Goal: Transaction & Acquisition: Purchase product/service

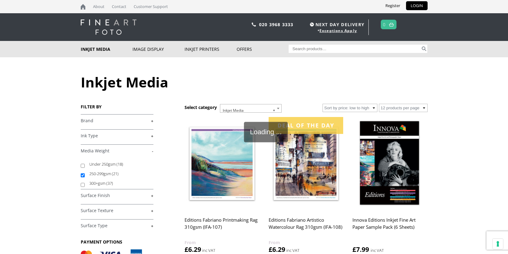
scroll to position [66, 0]
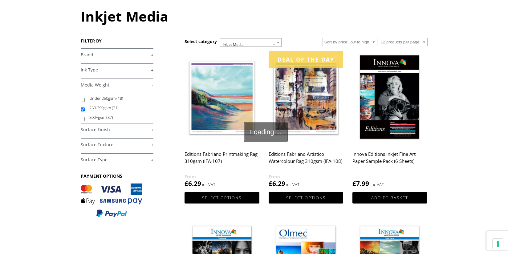
click at [103, 130] on link "+" at bounding box center [117, 130] width 73 height 6
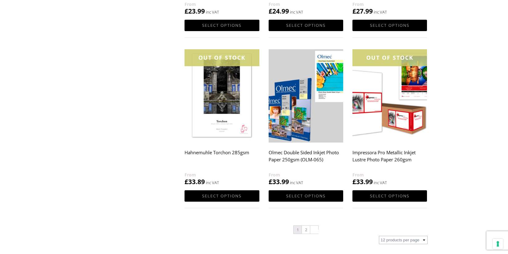
scroll to position [561, 0]
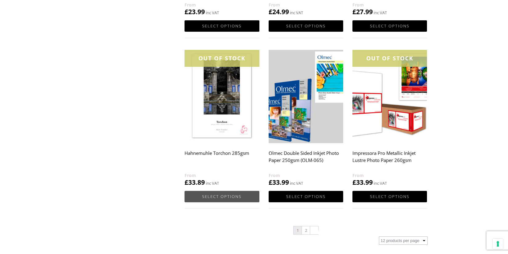
click at [221, 197] on link "Select options" at bounding box center [222, 196] width 75 height 11
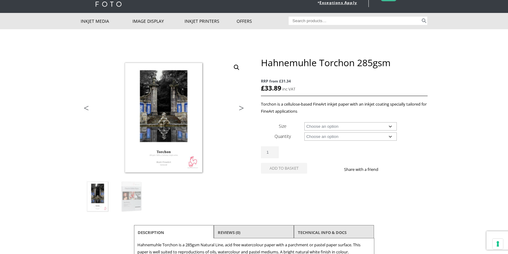
scroll to position [29, 0]
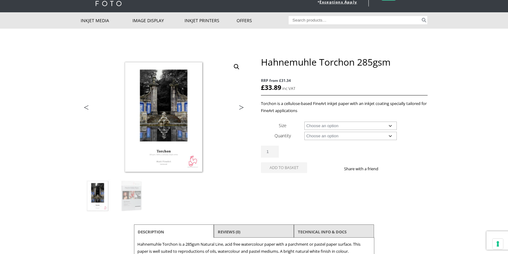
click at [391, 126] on select "Choose an option A4 Sheet A3 Sheet A3+ Sheet A2 Sheet 17" Wide Roll 24" Wide Ro…" at bounding box center [350, 126] width 92 height 8
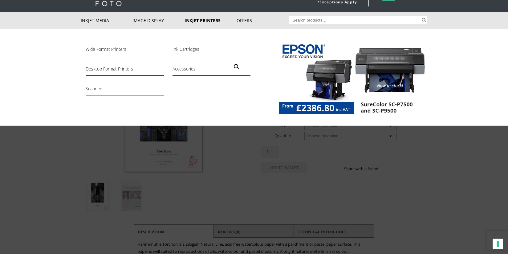
click at [208, 21] on link "Inkjet Printers" at bounding box center [211, 20] width 52 height 16
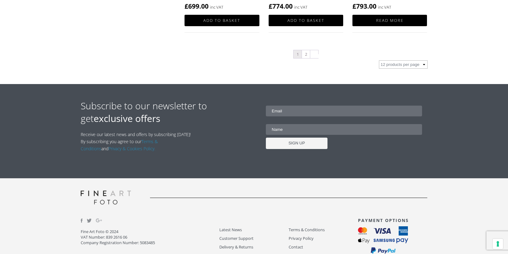
scroll to position [760, 0]
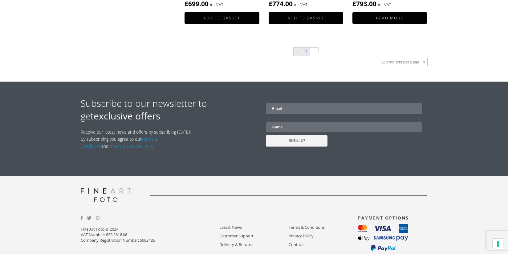
click at [306, 51] on link "2" at bounding box center [306, 52] width 8 height 8
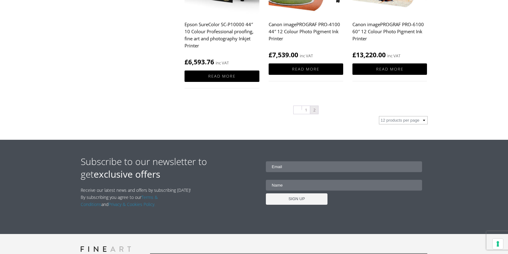
scroll to position [719, 0]
